Goal: Use online tool/utility: Use online tool/utility

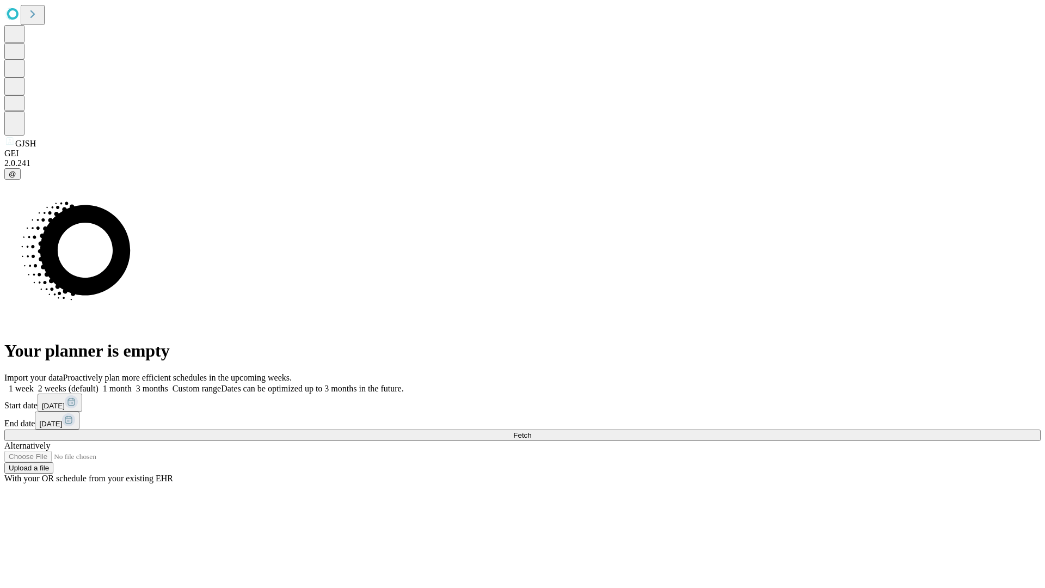
click at [531, 431] on span "Fetch" at bounding box center [522, 435] width 18 height 8
